Goal: Information Seeking & Learning: Learn about a topic

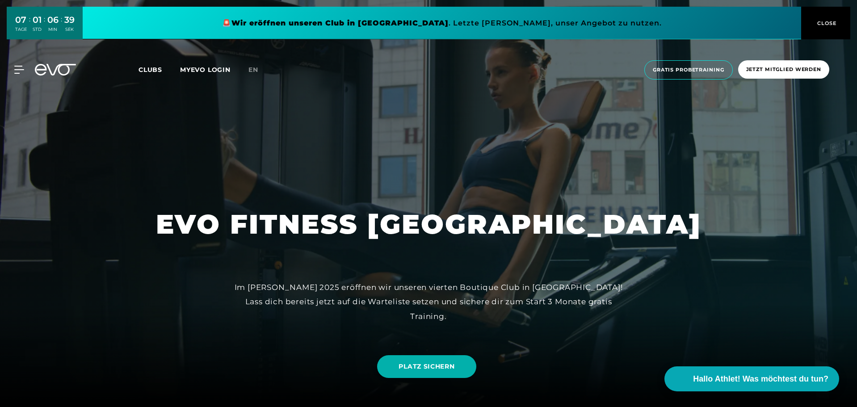
click at [21, 64] on div "MyEVO Login Über EVO Mitgliedschaften Probetraining TAGESPASS EVO Studios [GEOG…" at bounding box center [429, 70] width 854 height 34
click at [17, 68] on icon at bounding box center [20, 70] width 13 height 8
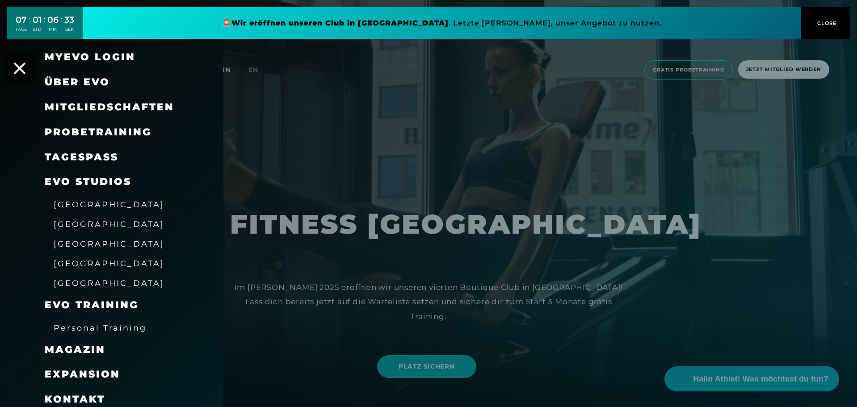
click at [25, 66] on div "MyEVO Login Über EVO Mitgliedschaften Probetraining TAGESPASS EVO Studios [GEOG…" at bounding box center [13, 70] width 31 height 8
click at [19, 66] on icon at bounding box center [20, 69] width 12 height 12
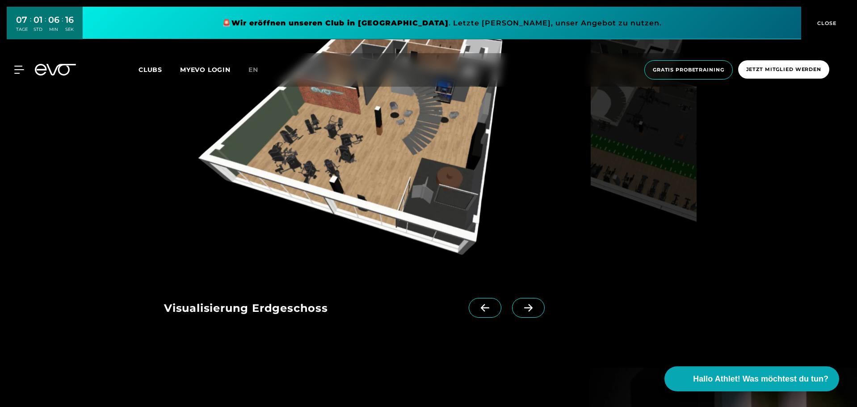
scroll to position [1073, 0]
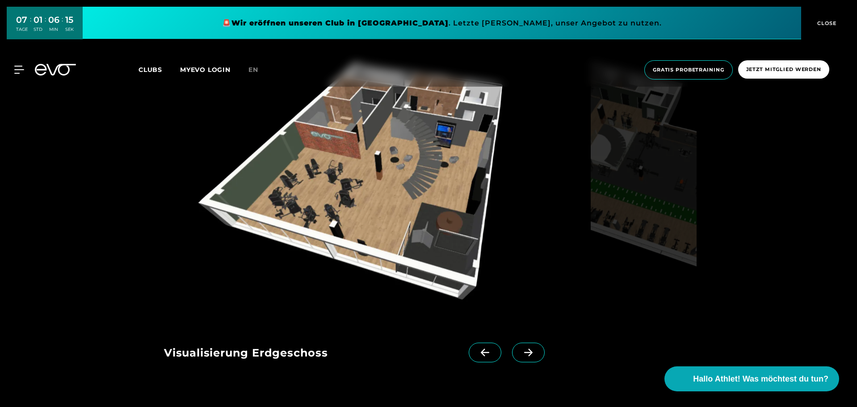
click at [518, 358] on span at bounding box center [528, 353] width 33 height 20
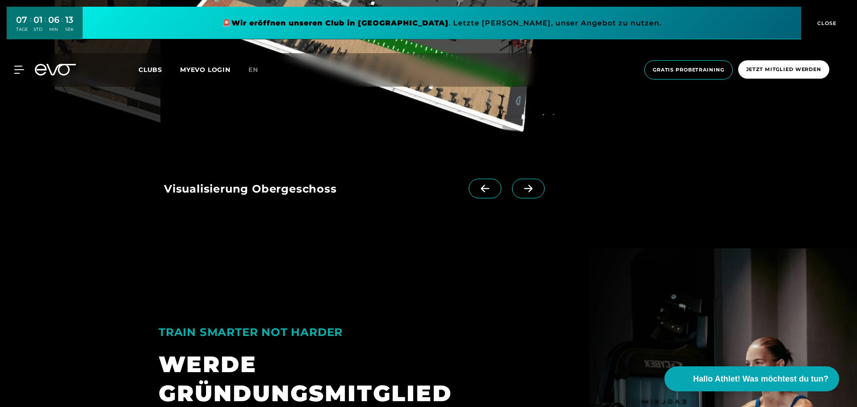
scroll to position [1251, 0]
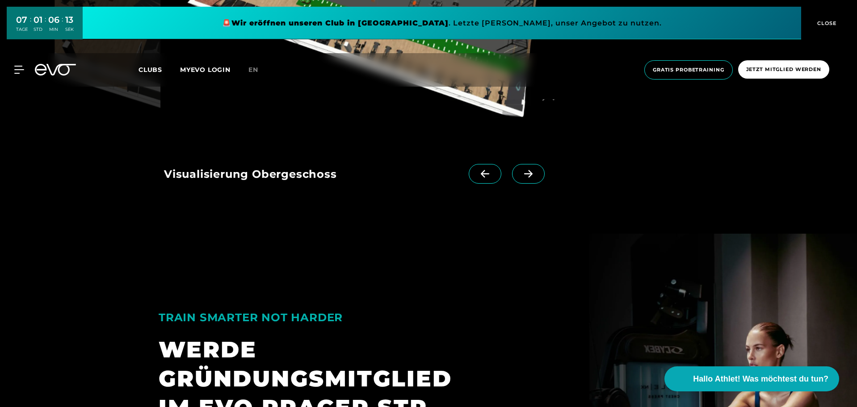
click at [512, 164] on div "Visualisierung Erdgeschoss Visualisierung Obergeschoss" at bounding box center [349, 171] width 370 height 57
click at [521, 175] on icon at bounding box center [529, 174] width 16 height 8
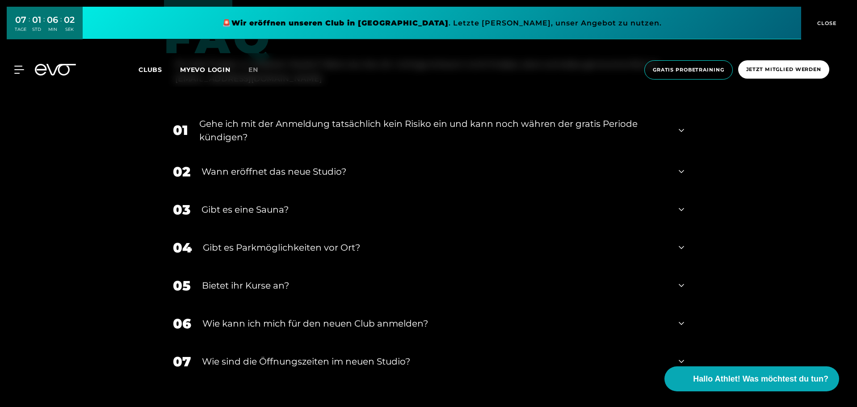
scroll to position [1922, 0]
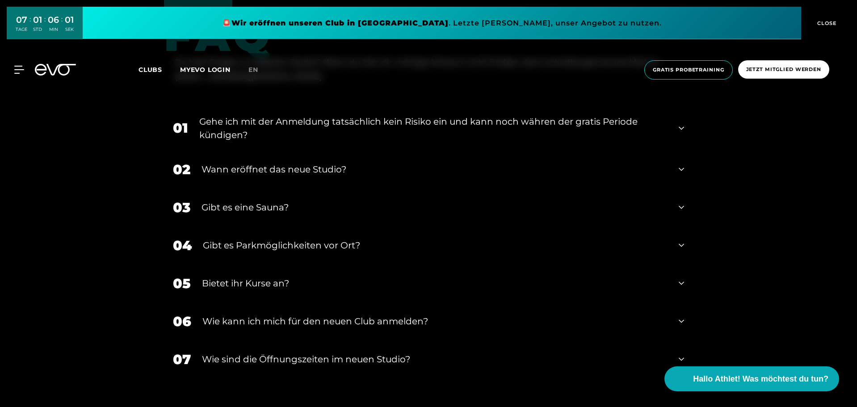
click at [242, 168] on div "Wann eröffnet das neue Studio?" at bounding box center [435, 169] width 466 height 13
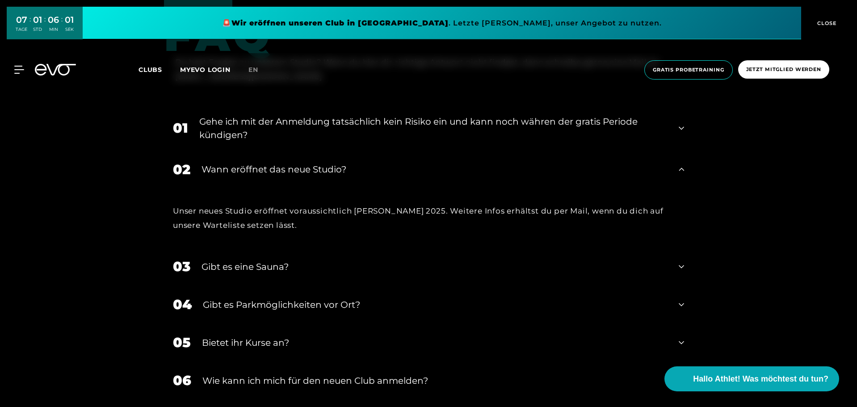
click at [242, 168] on div "Wann eröffnet das neue Studio?" at bounding box center [435, 169] width 466 height 13
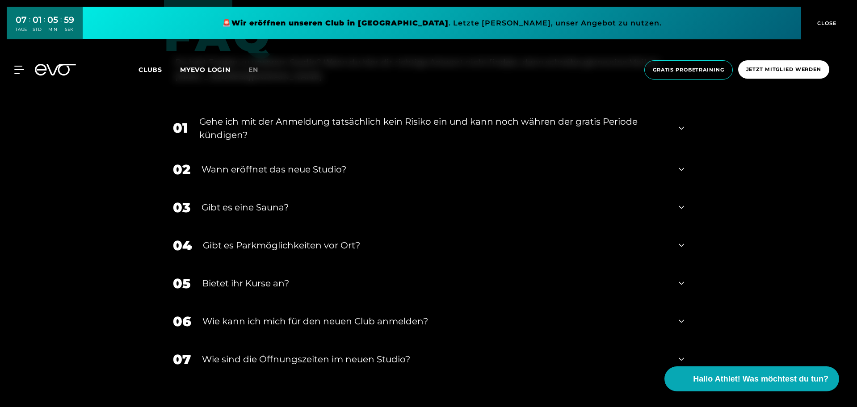
scroll to position [1966, 0]
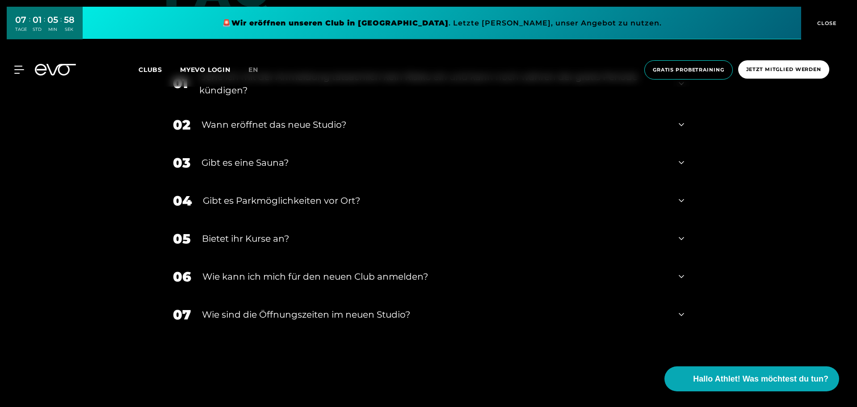
click at [248, 316] on div "​Wie sind die Öffnungszeiten im neuen Studio?" at bounding box center [435, 314] width 466 height 13
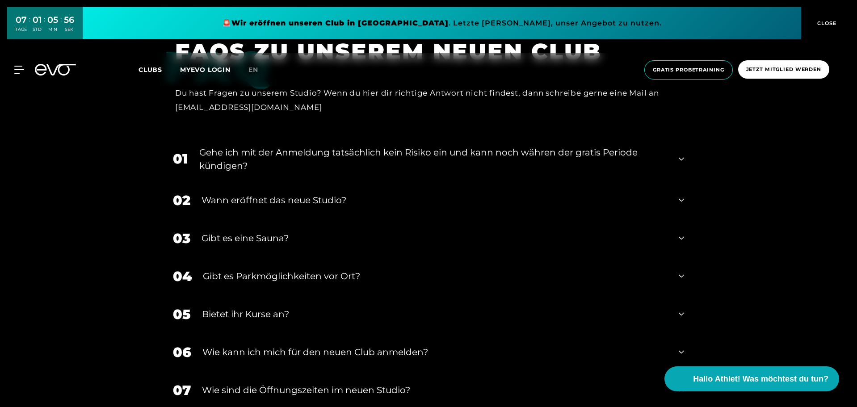
scroll to position [1877, 0]
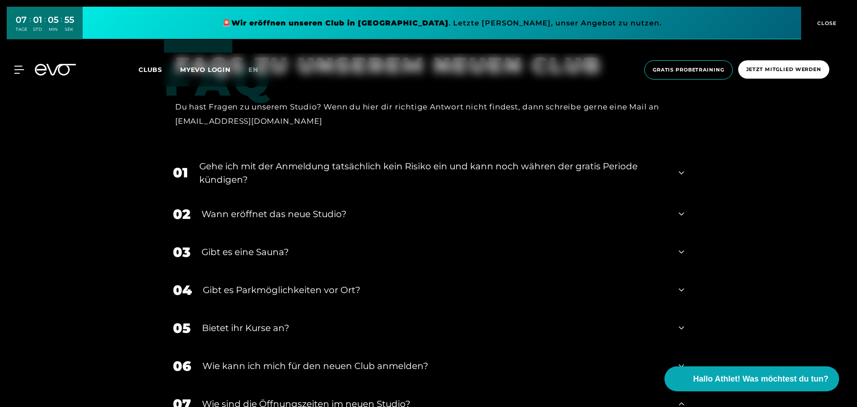
click at [250, 178] on div "Gehe ich mit der Anmeldung tatsächlich kein Risiko ein und kann noch währen der…" at bounding box center [433, 173] width 468 height 27
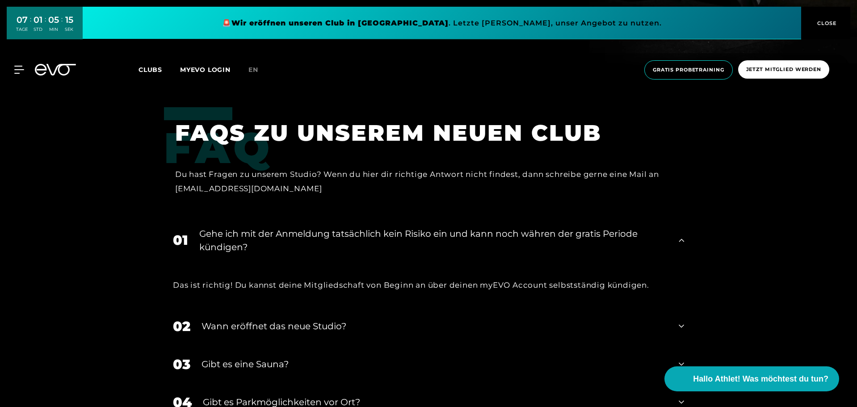
scroll to position [1832, 0]
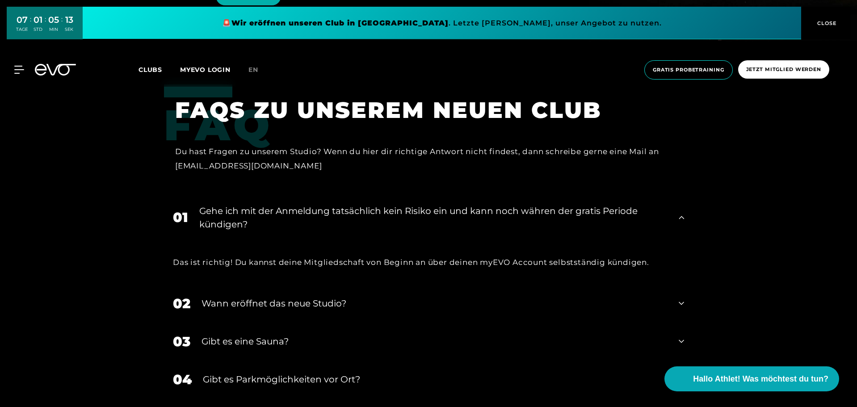
click at [315, 309] on div "Wann eröffnet das neue Studio?" at bounding box center [435, 303] width 466 height 13
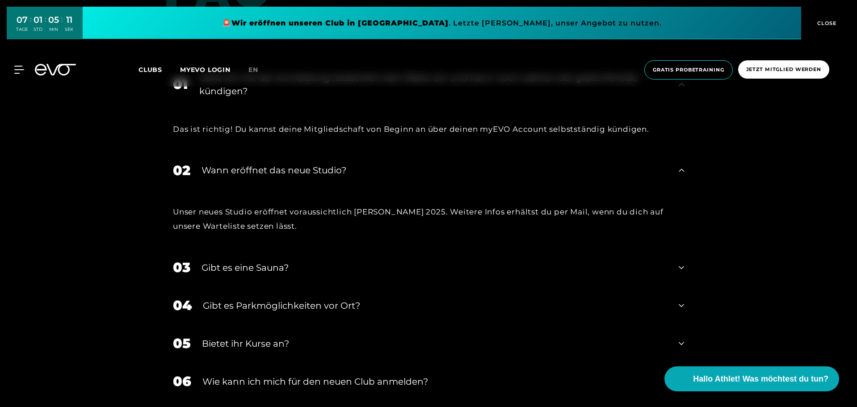
scroll to position [1966, 0]
click at [303, 266] on div "Gibt es eine Sauna?" at bounding box center [435, 266] width 466 height 13
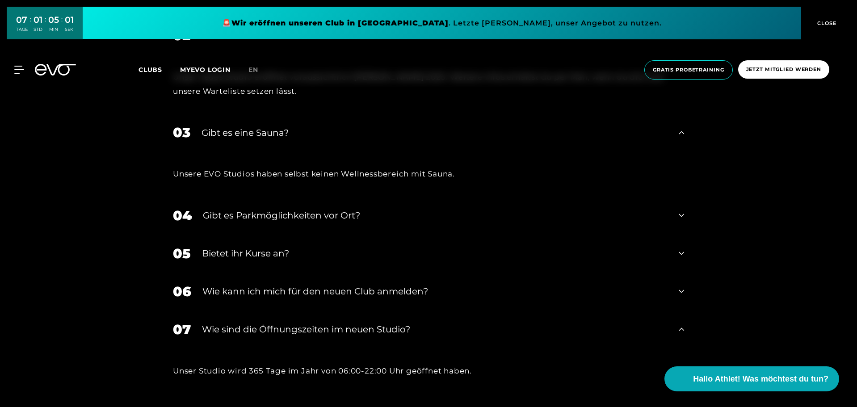
scroll to position [2145, 0]
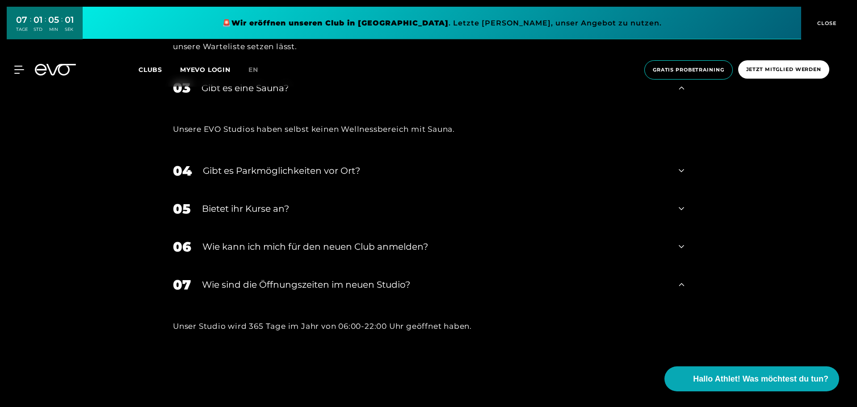
click at [353, 291] on div "​Wie sind die Öffnungszeiten im neuen Studio?" at bounding box center [435, 284] width 466 height 13
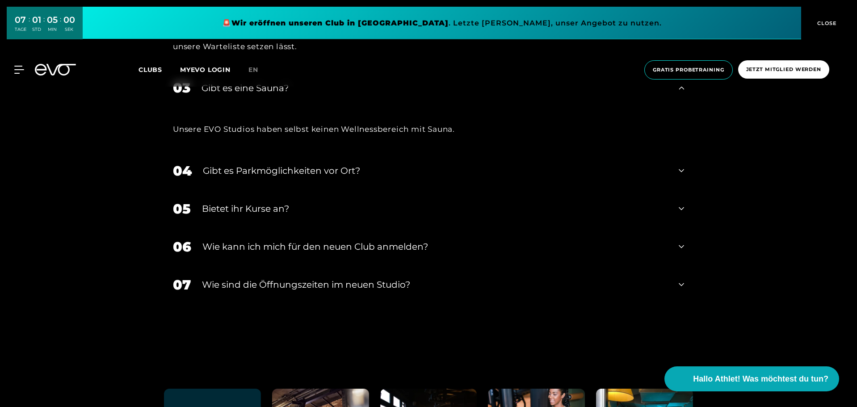
click at [349, 242] on div "Wie kann ich mich für den neuen Club anmelden?" at bounding box center [434, 246] width 465 height 13
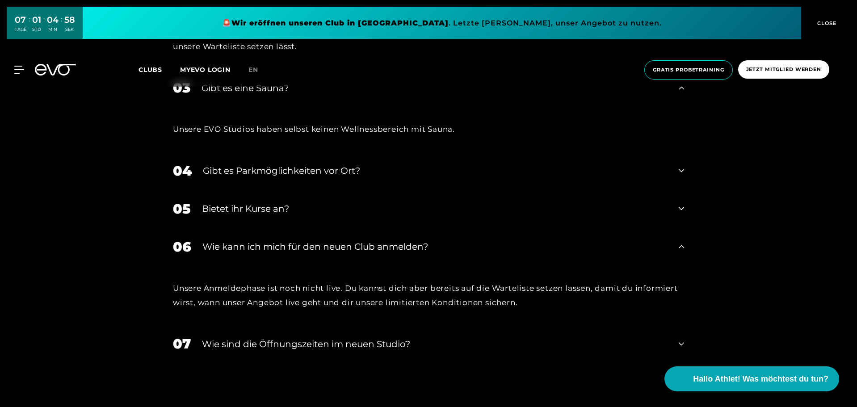
click at [328, 225] on div "05 Bietet ihr [DEMOGRAPHIC_DATA]?" at bounding box center [428, 209] width 529 height 38
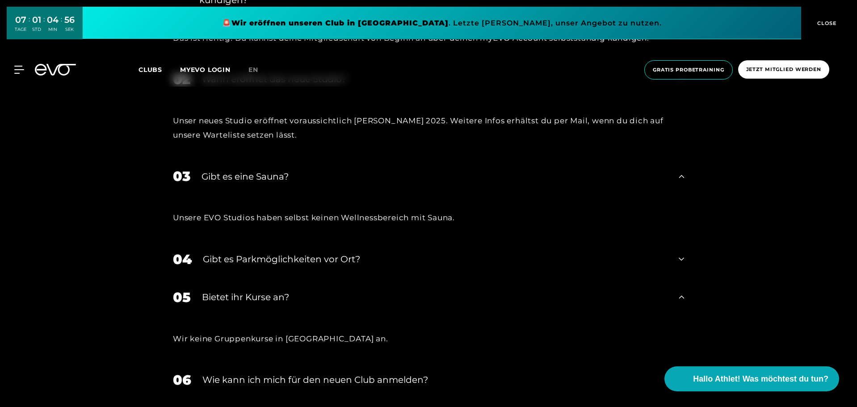
scroll to position [2056, 0]
click at [294, 264] on div "Gibt es Parkmöglichkeiten vor Ort?" at bounding box center [435, 259] width 465 height 13
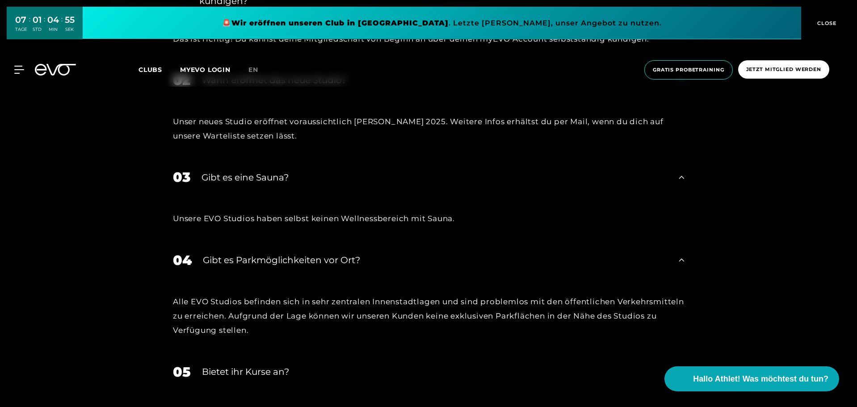
click at [297, 227] on div "Unsere EVO Studios haben selbst keinen Wellnessbereich mit Sauna." at bounding box center [428, 218] width 529 height 45
